Goal: Task Accomplishment & Management: Manage account settings

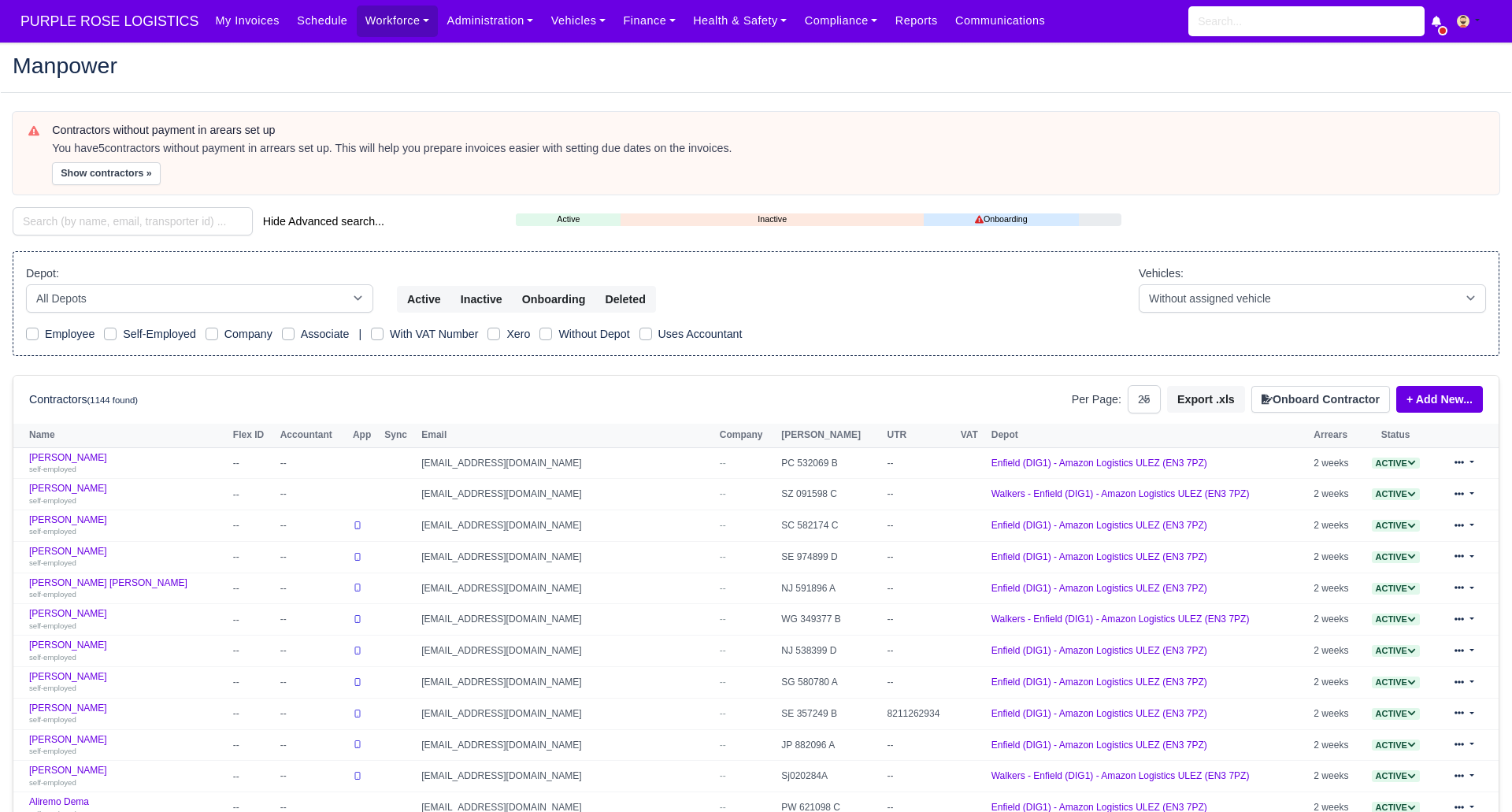
select select "25"
click at [378, 22] on link "Workforce" at bounding box center [398, 21] width 82 height 31
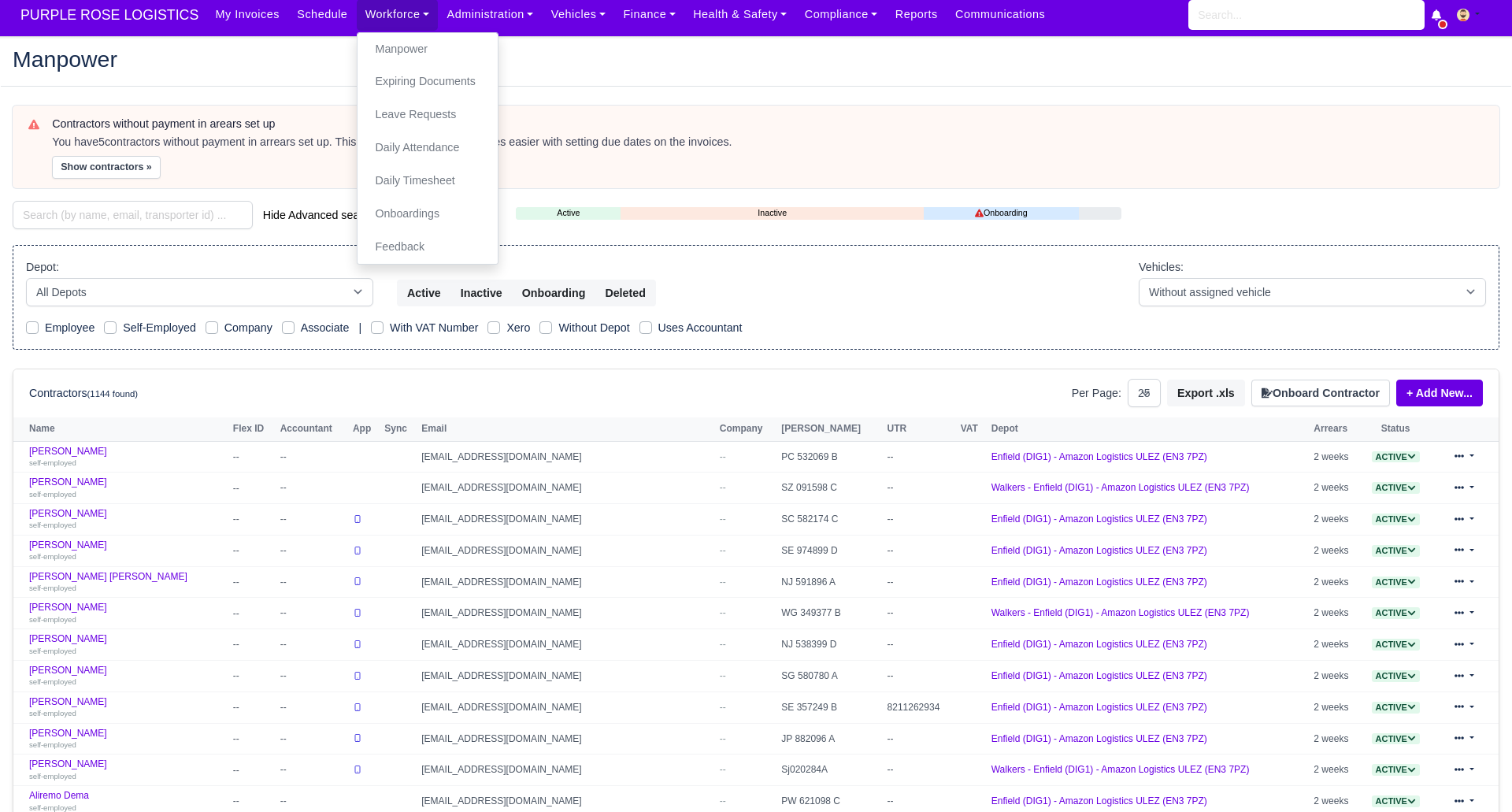
scroll to position [8, 0]
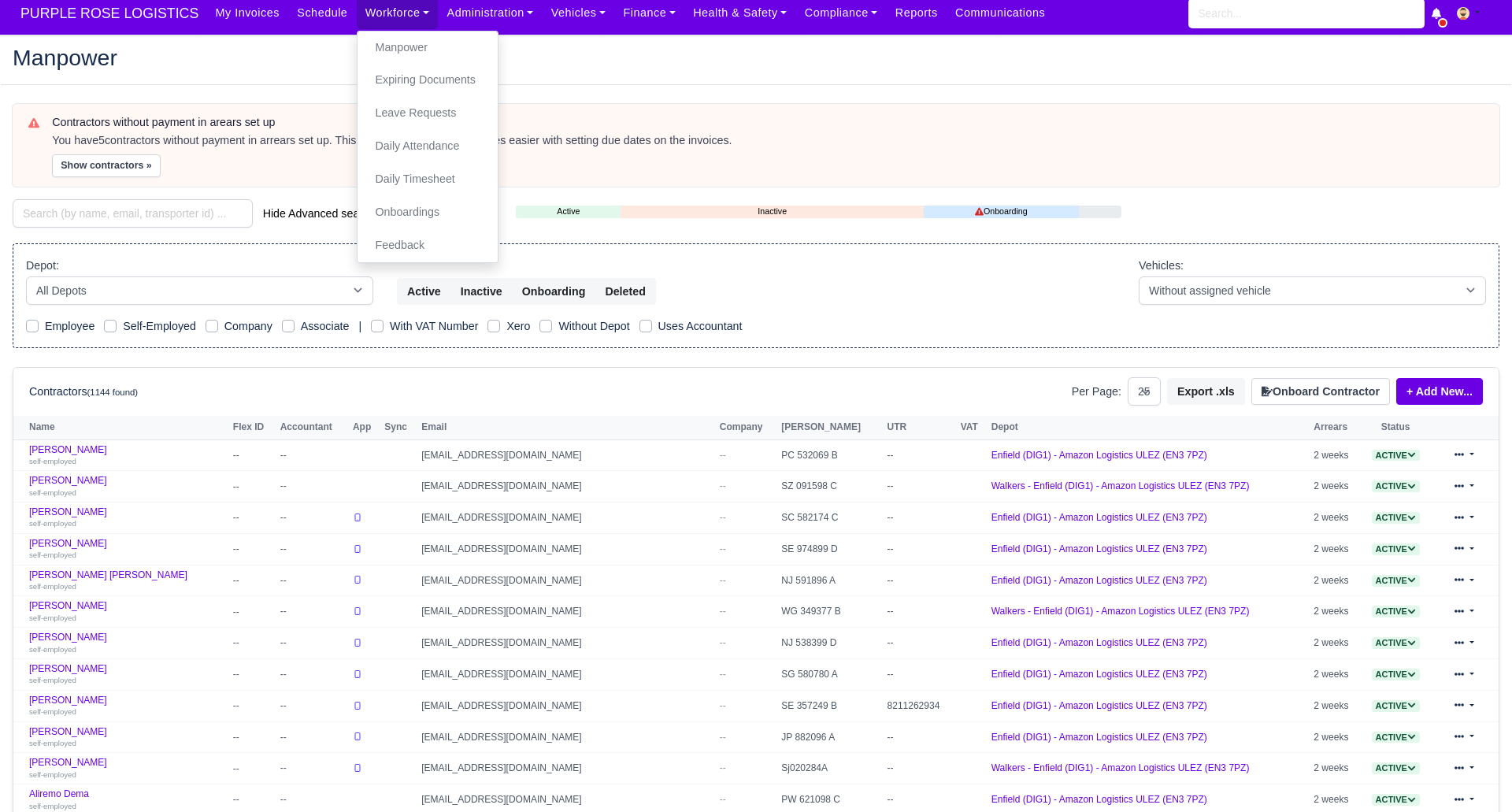
click at [555, 41] on div "Manpower" at bounding box center [756, 59] width 1510 height 51
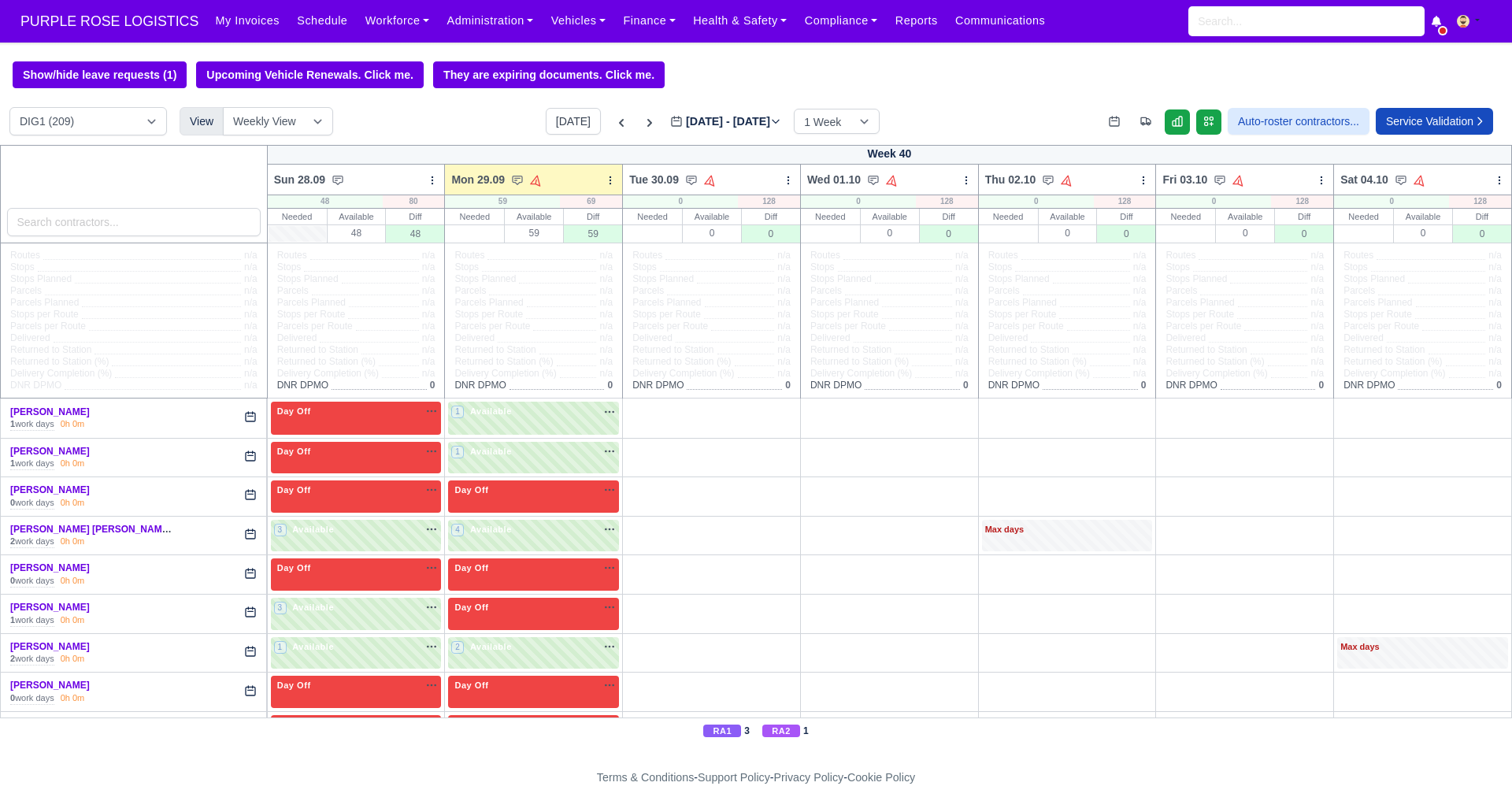
scroll to position [7, 0]
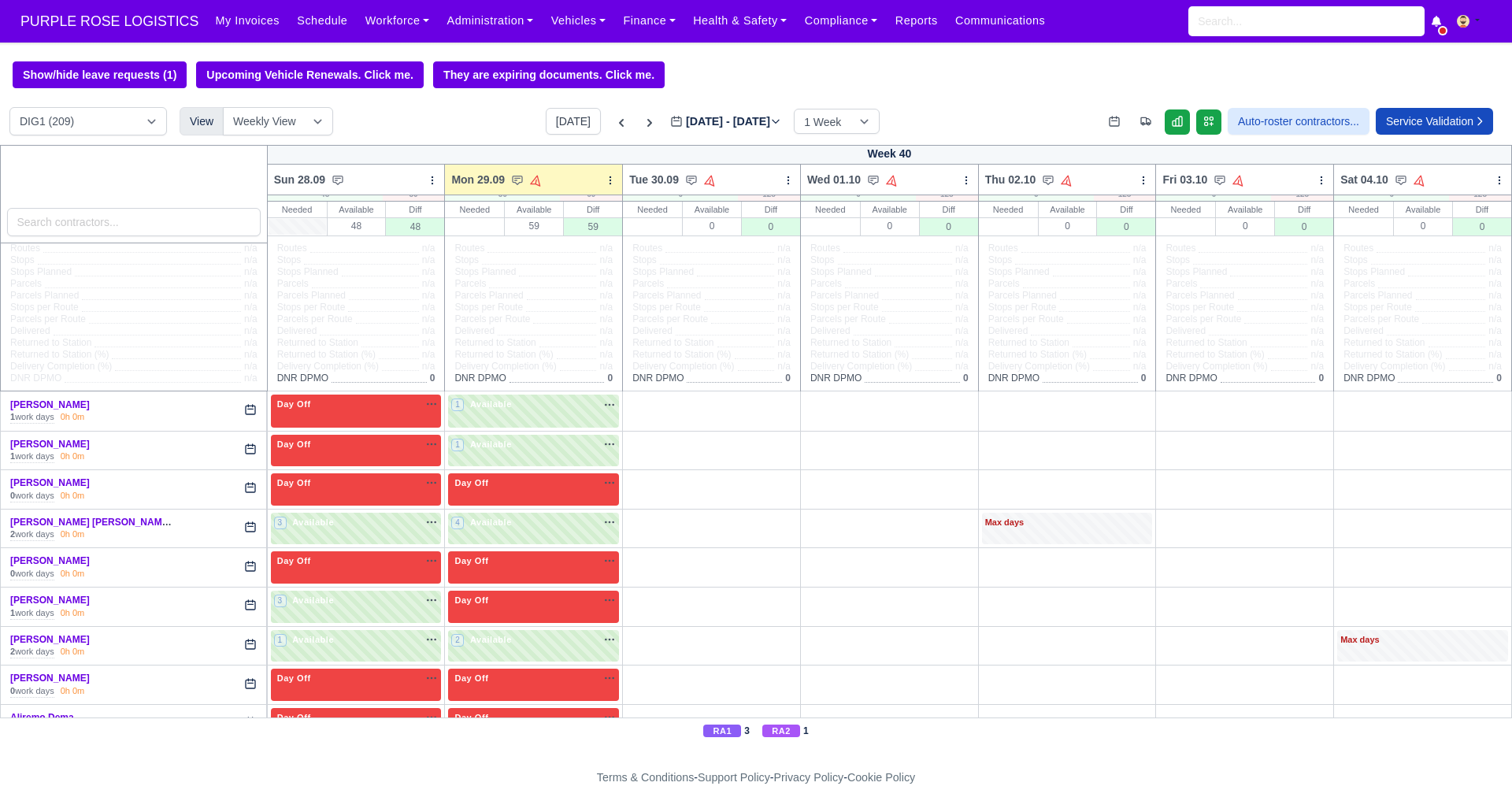
click at [184, 185] on div at bounding box center [134, 194] width 268 height 99
click at [614, 126] on icon at bounding box center [621, 122] width 16 height 16
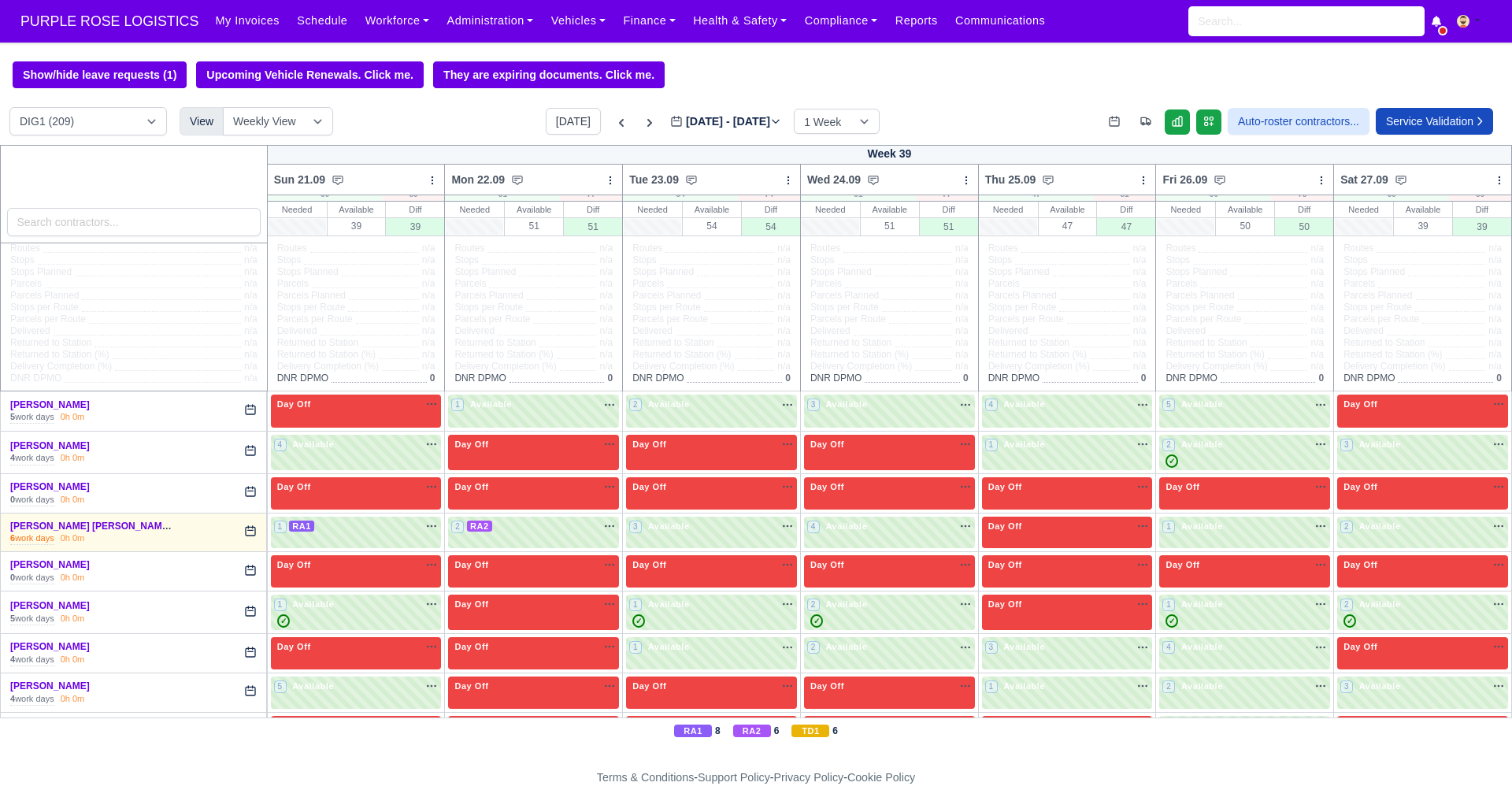
type input "2025-09-22"
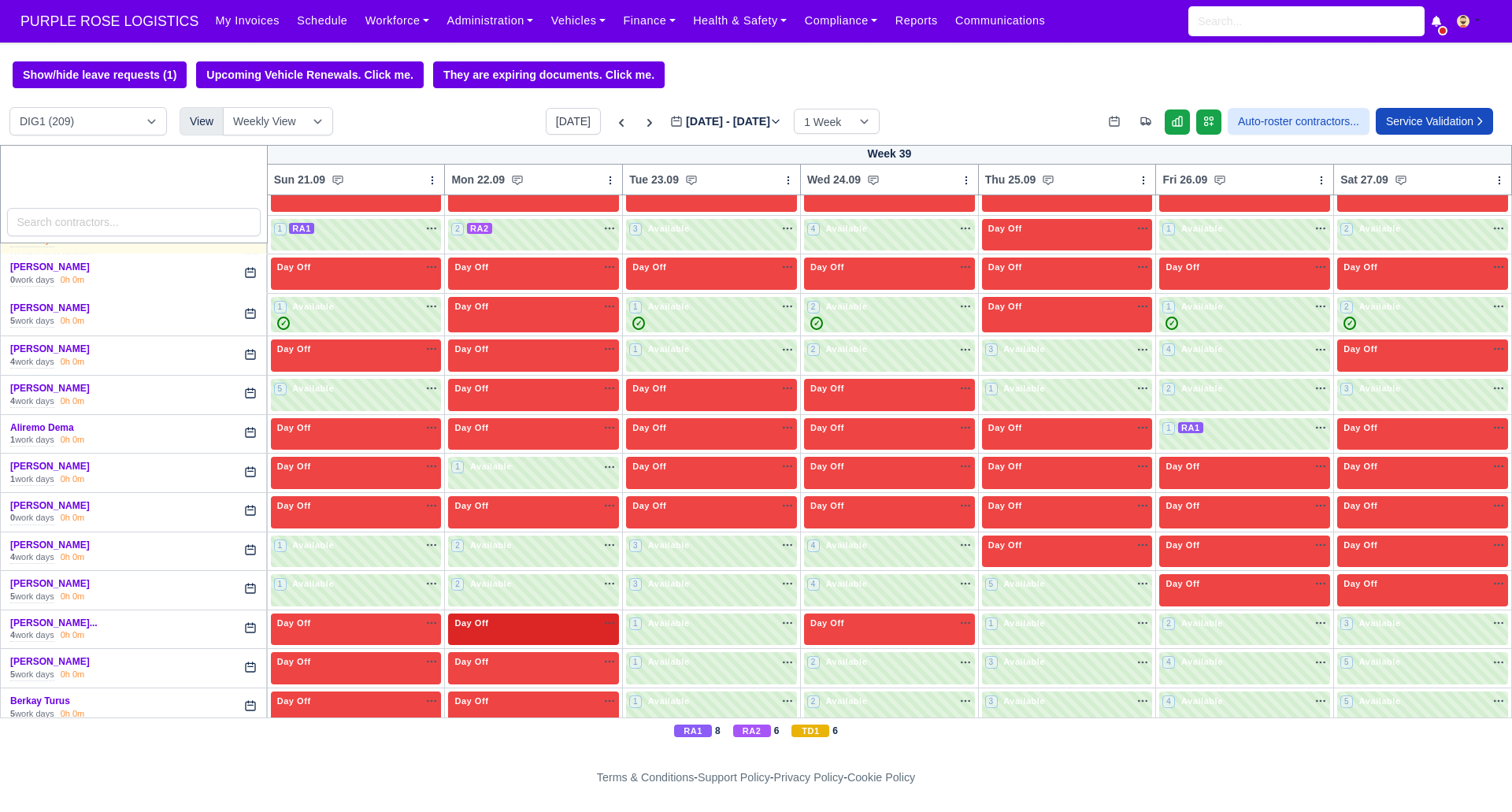
scroll to position [313, 0]
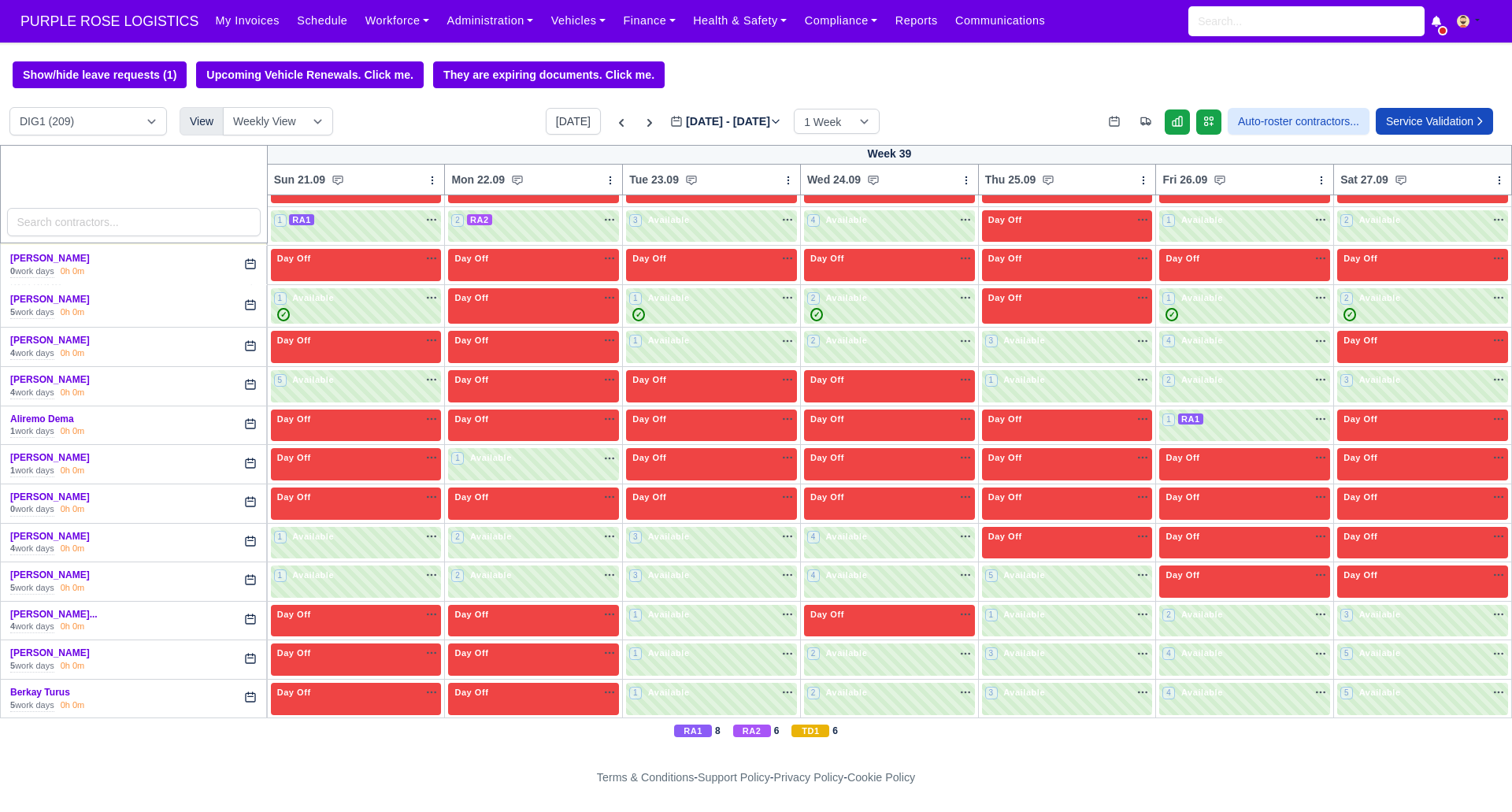
click at [726, 72] on div "Show/hide leave requests (1) Upcoming Vehicle Renewals. Click me. They are expi…" at bounding box center [756, 75] width 1512 height 27
click at [754, 61] on div "Show/hide leave requests (1) Upcoming Vehicle Renewals. Click me. They are expi…" at bounding box center [756, 75] width 1512 height 27
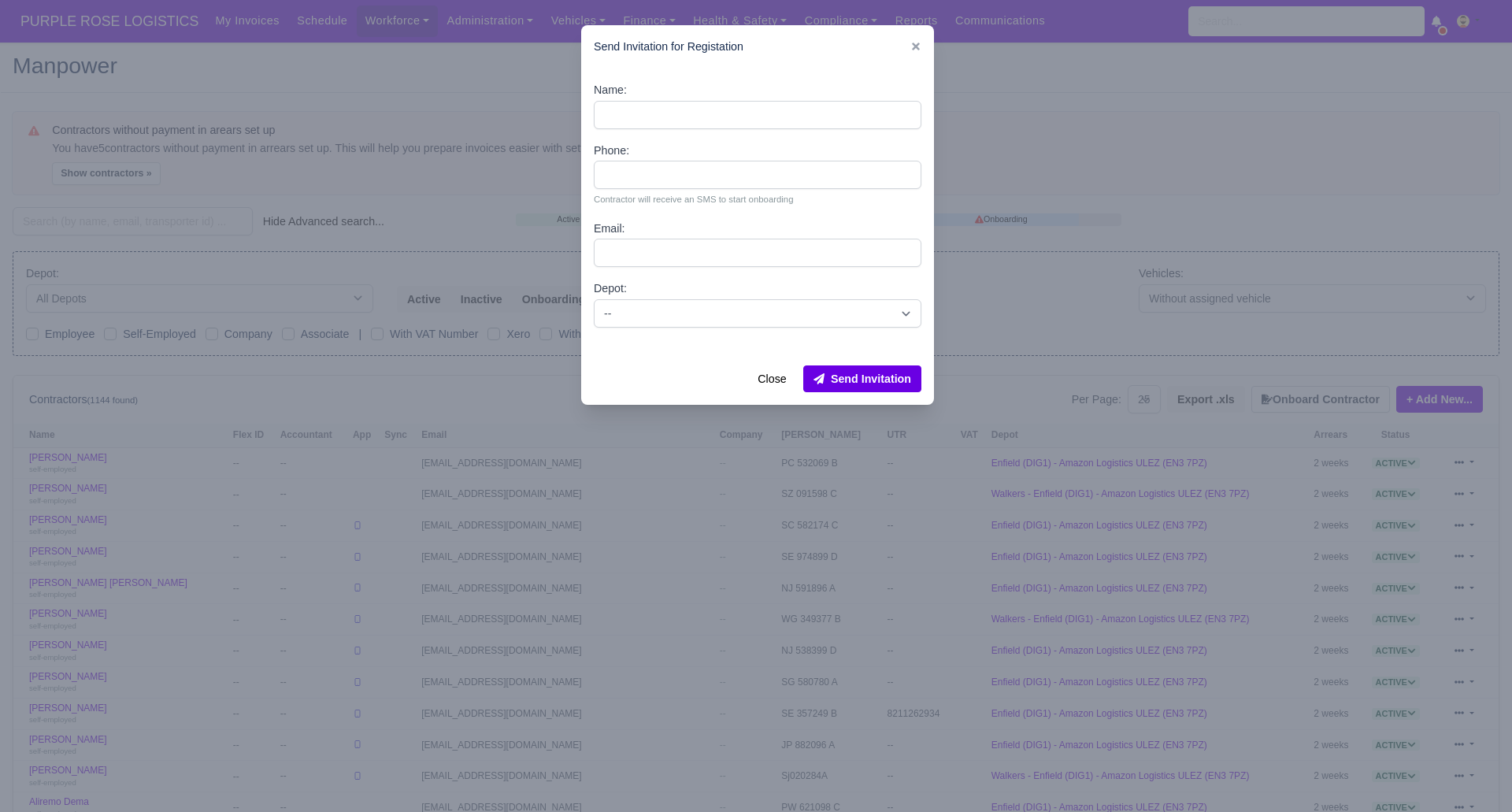
select select "25"
click at [437, 77] on div at bounding box center [756, 406] width 1512 height 812
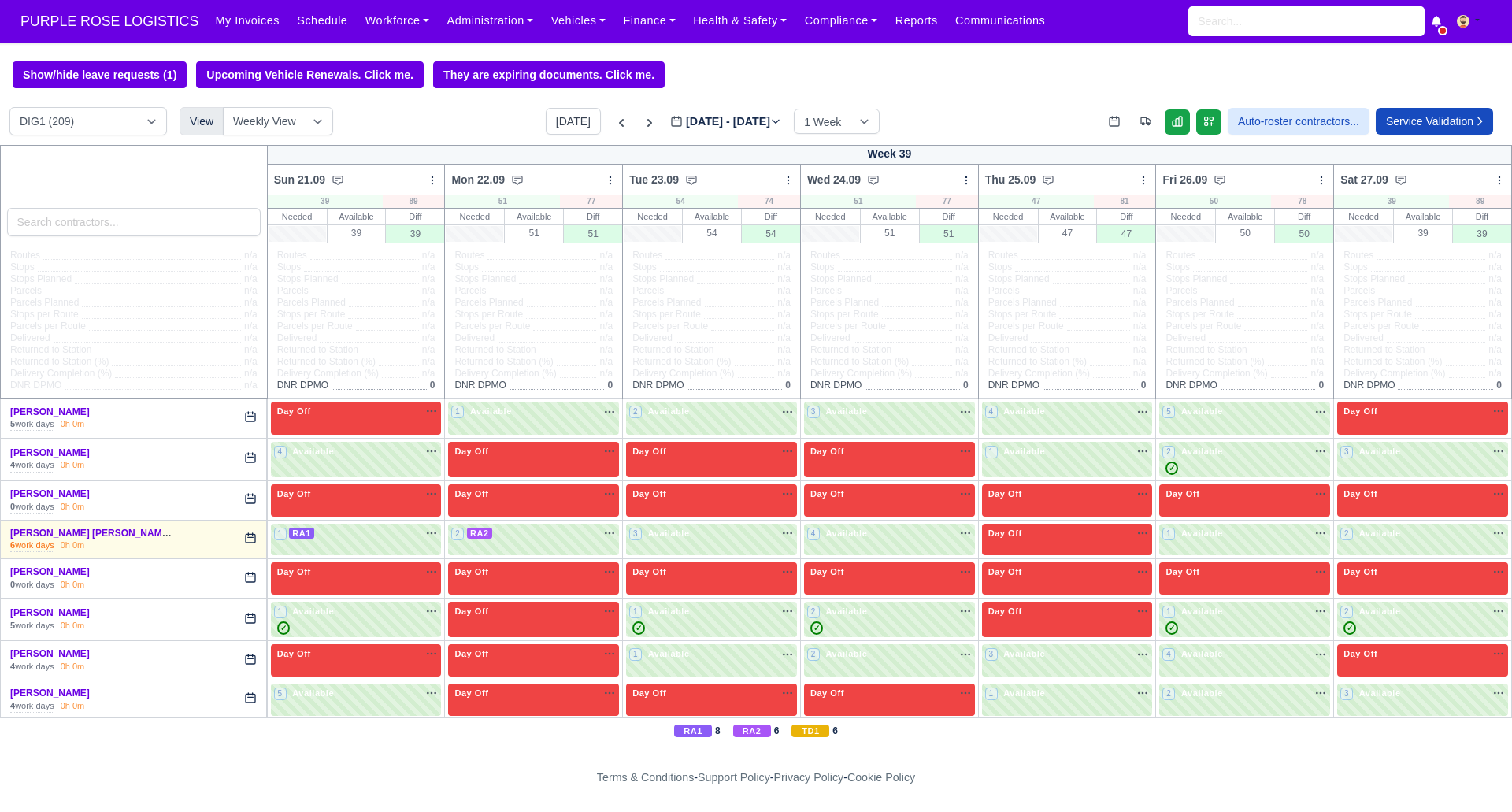
scroll to position [313, 0]
